Goal: Task Accomplishment & Management: Manage account settings

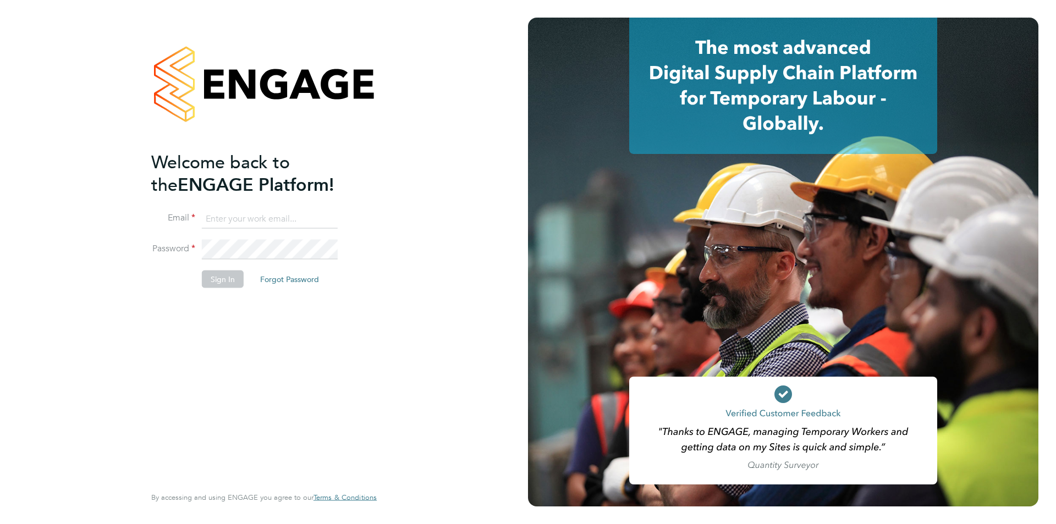
type input "tbligh@fr-group.co.uk"
click at [223, 278] on button "Sign In" at bounding box center [223, 279] width 42 height 18
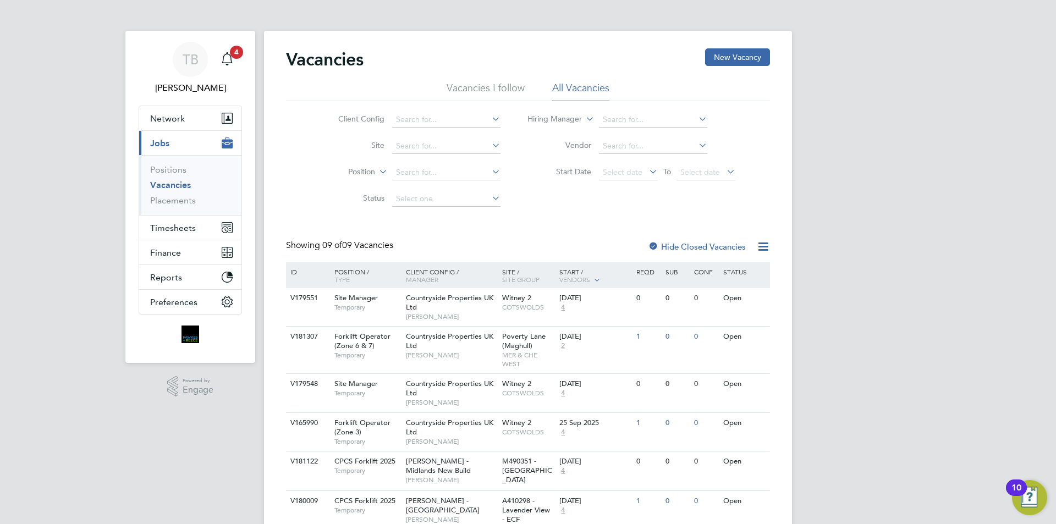
click at [325, 199] on label "Status" at bounding box center [352, 198] width 63 height 10
click at [238, 56] on span "4" at bounding box center [236, 52] width 13 height 13
